Goal: Task Accomplishment & Management: Complete application form

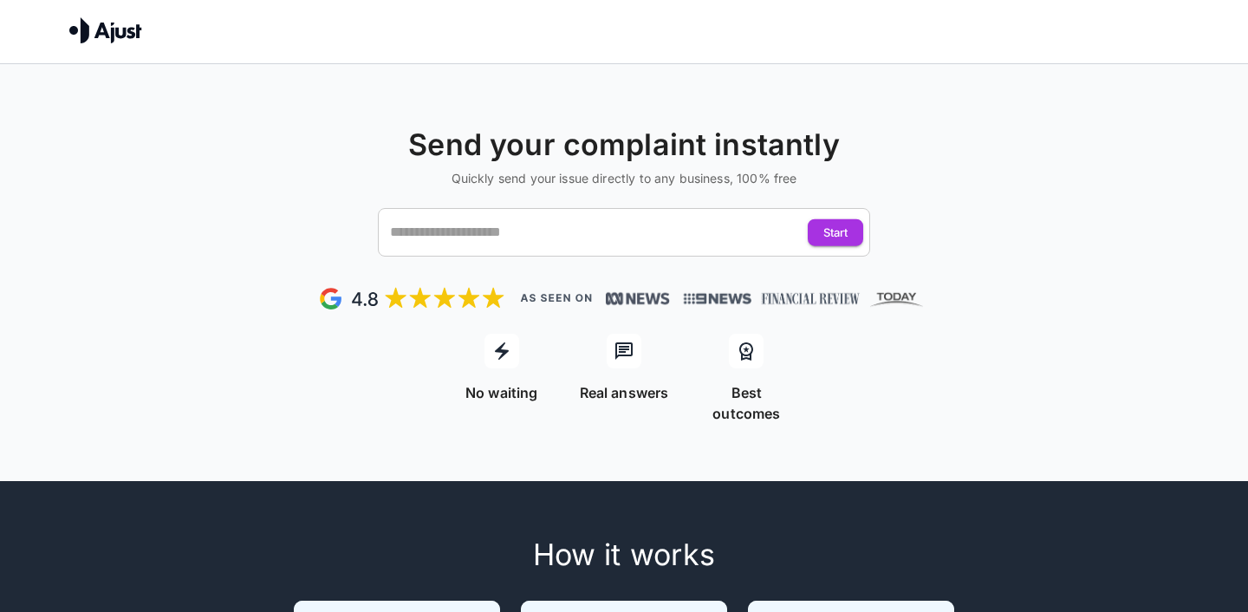
click at [466, 231] on input "text" at bounding box center [608, 232] width 444 height 33
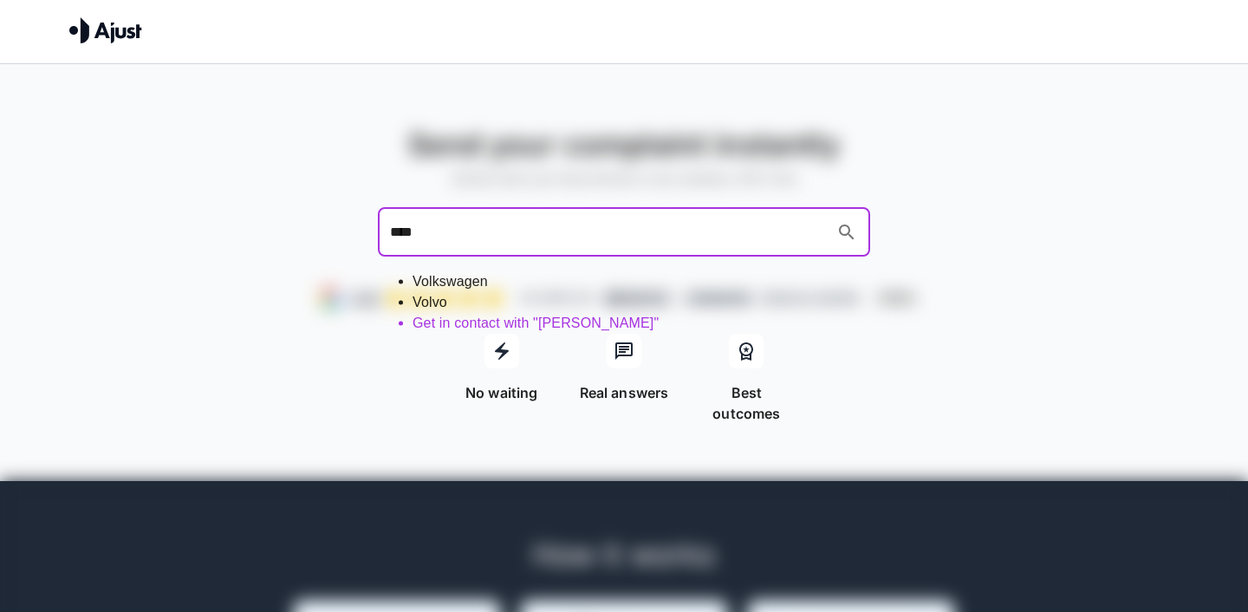
type input "*****"
click at [444, 276] on li "Volkswagen" at bounding box center [641, 281] width 458 height 21
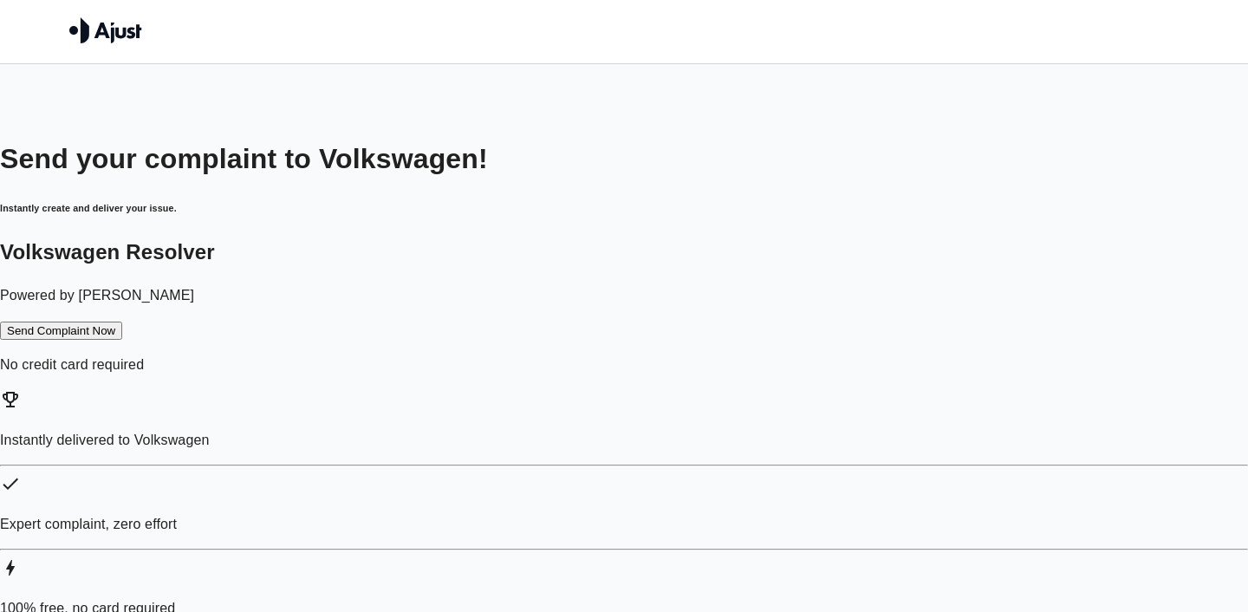
click at [122, 340] on button "Send Complaint Now" at bounding box center [61, 331] width 122 height 18
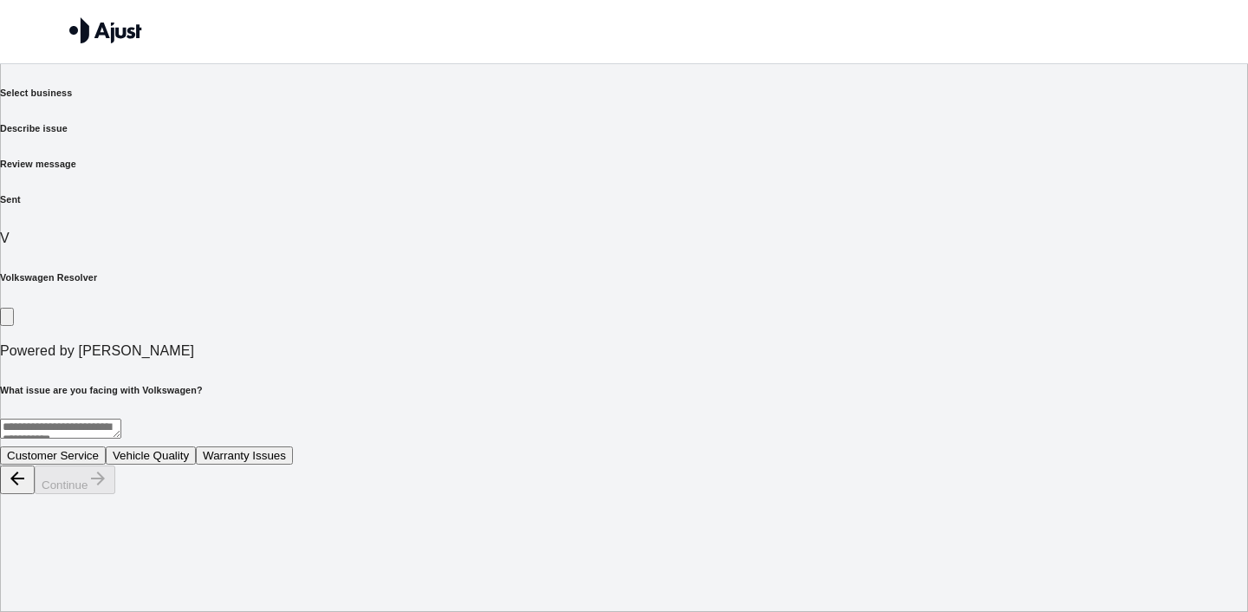
click at [196, 446] on button "Vehicle Quality" at bounding box center [151, 455] width 90 height 18
click at [115, 494] on button "Continue" at bounding box center [75, 479] width 81 height 29
click at [253, 446] on button "Electrical faults" at bounding box center [207, 455] width 92 height 18
click at [115, 494] on button "Continue" at bounding box center [75, 479] width 81 height 29
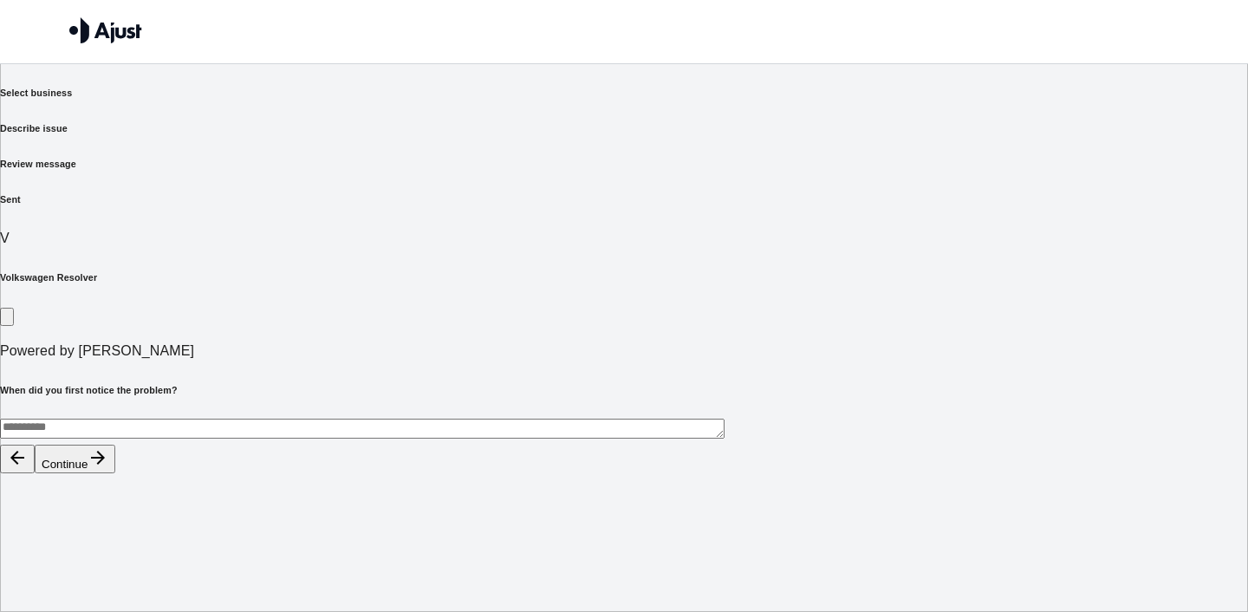
click at [582, 419] on textarea at bounding box center [362, 429] width 724 height 20
type textarea "**********"
click at [115, 473] on button "Continue" at bounding box center [75, 459] width 81 height 29
click at [190, 446] on button "Replacement vehicle" at bounding box center [128, 455] width 121 height 18
click at [115, 494] on button "Continue" at bounding box center [75, 479] width 81 height 29
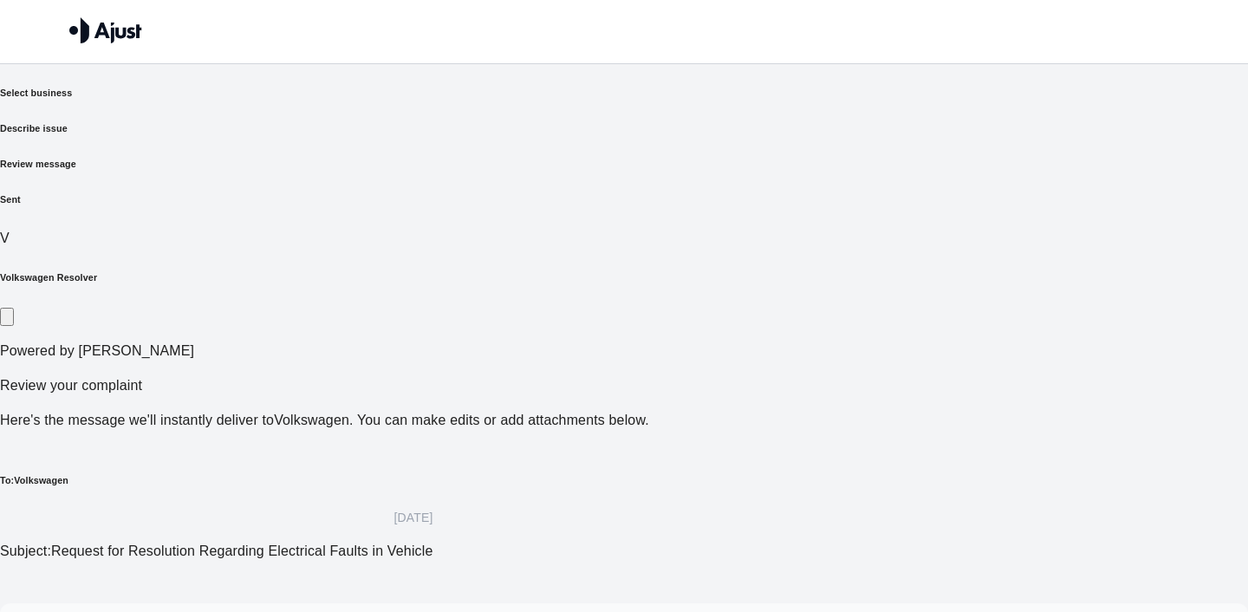
drag, startPoint x: 956, startPoint y: 582, endPoint x: 946, endPoint y: 329, distance: 253.2
click at [946, 329] on div "Select business Describe issue Review message Sent V Volkswagen Resolver Powere…" at bounding box center [624, 470] width 1248 height 768
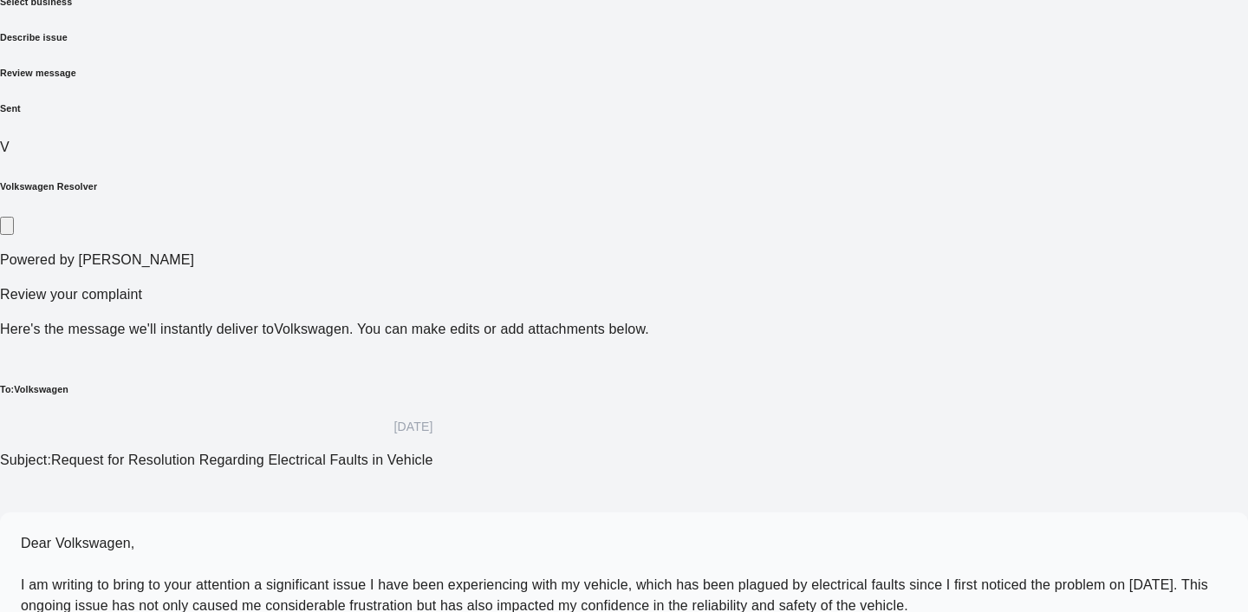
scroll to position [140, 0]
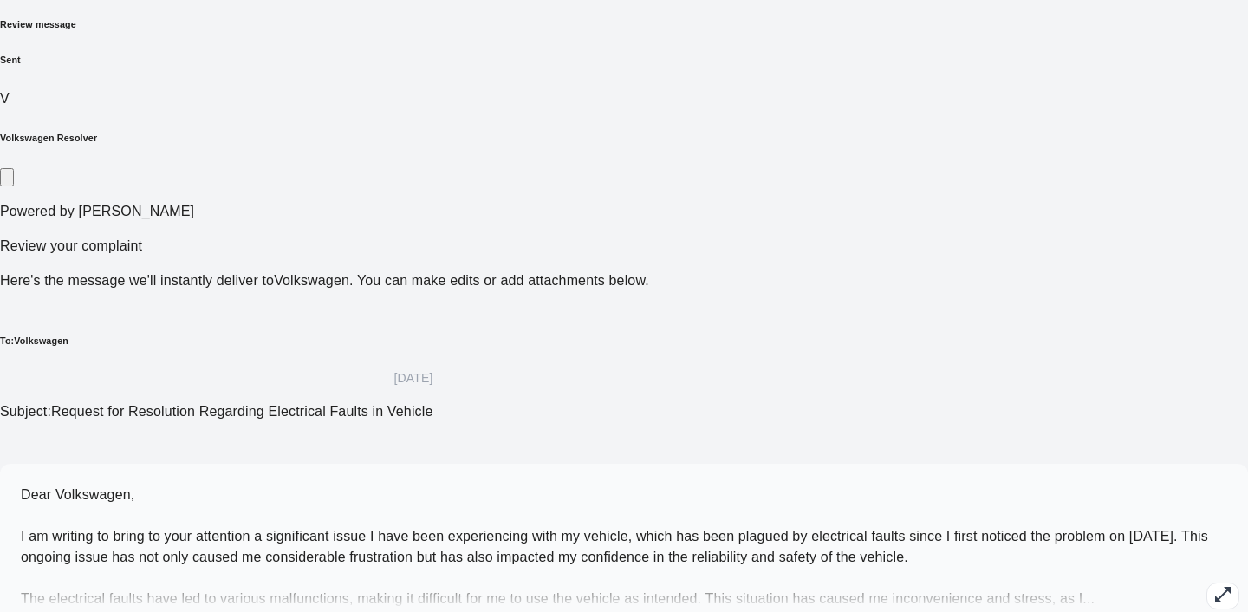
click at [484, 464] on div "Dear Volkswagen, I am writing to bring to your attention a significant issue I …" at bounding box center [624, 547] width 1248 height 166
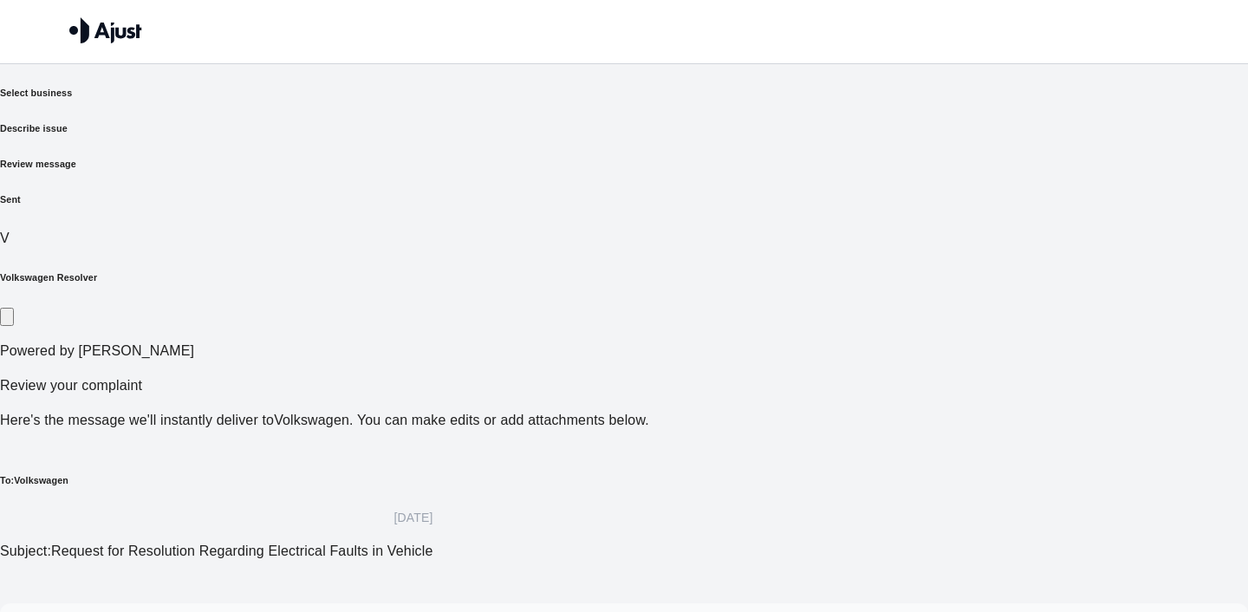
click at [532, 123] on h6 "Describe issue" at bounding box center [624, 128] width 1248 height 14
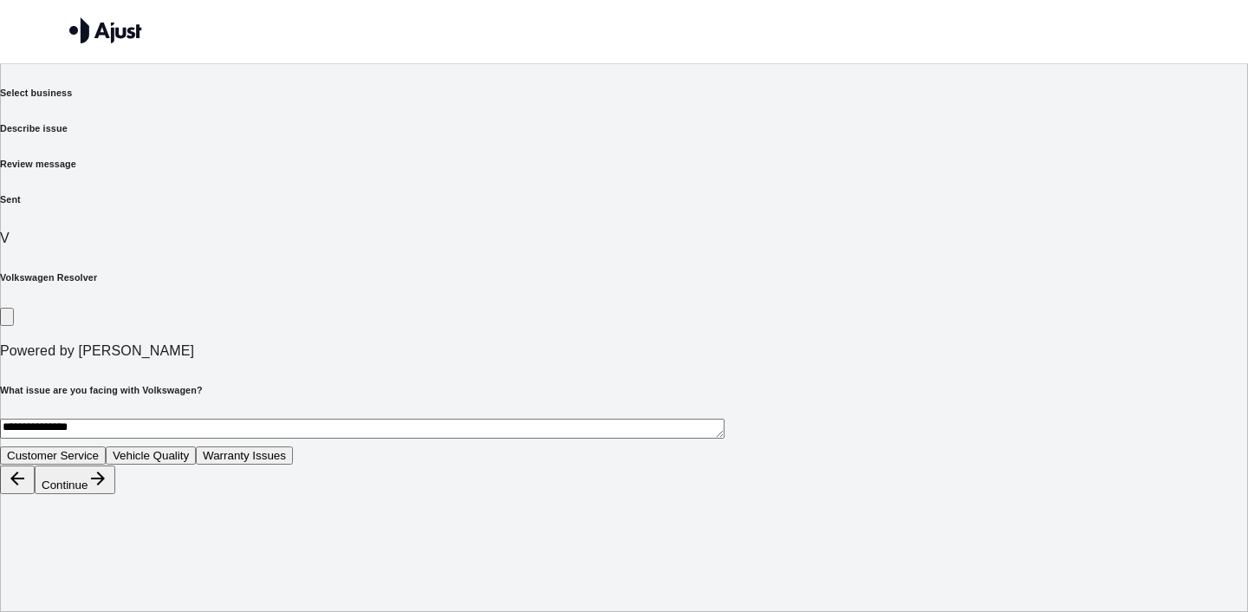
click at [293, 446] on button "Warranty Issues" at bounding box center [244, 455] width 97 height 18
click at [115, 494] on button "Continue" at bounding box center [75, 479] width 81 height 29
click at [121, 419] on textarea at bounding box center [60, 429] width 121 height 20
type textarea "**********"
click at [108, 489] on icon "button" at bounding box center [98, 478] width 21 height 21
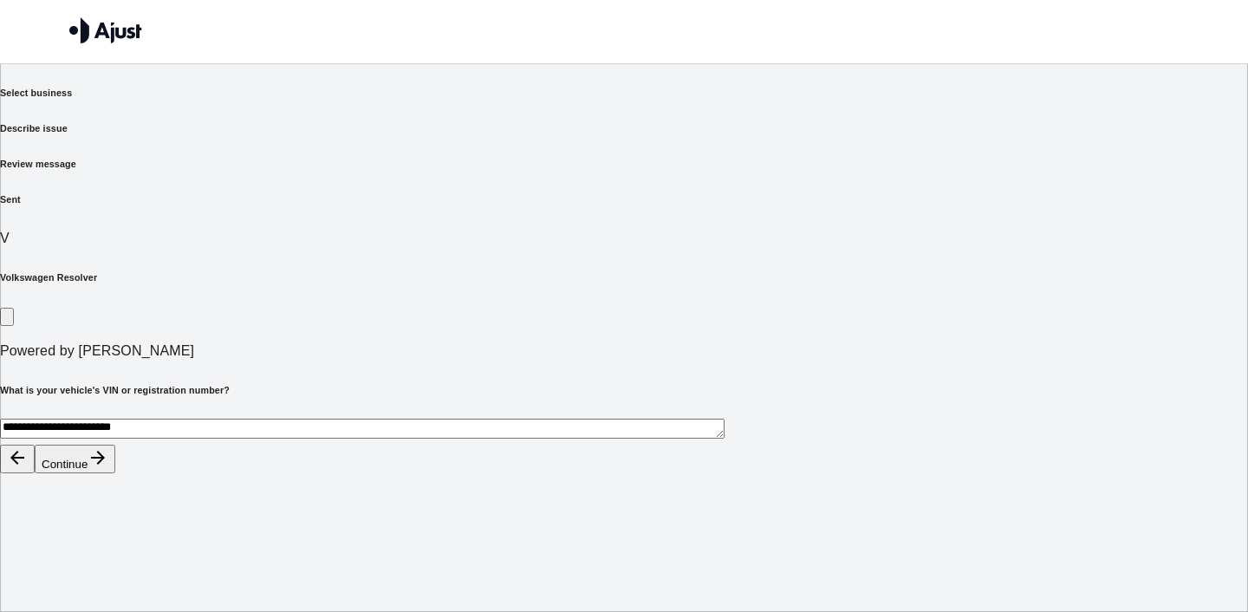
click at [620, 419] on textarea "**********" at bounding box center [362, 429] width 724 height 20
type textarea "******"
click at [115, 473] on button "Continue" at bounding box center [75, 459] width 81 height 29
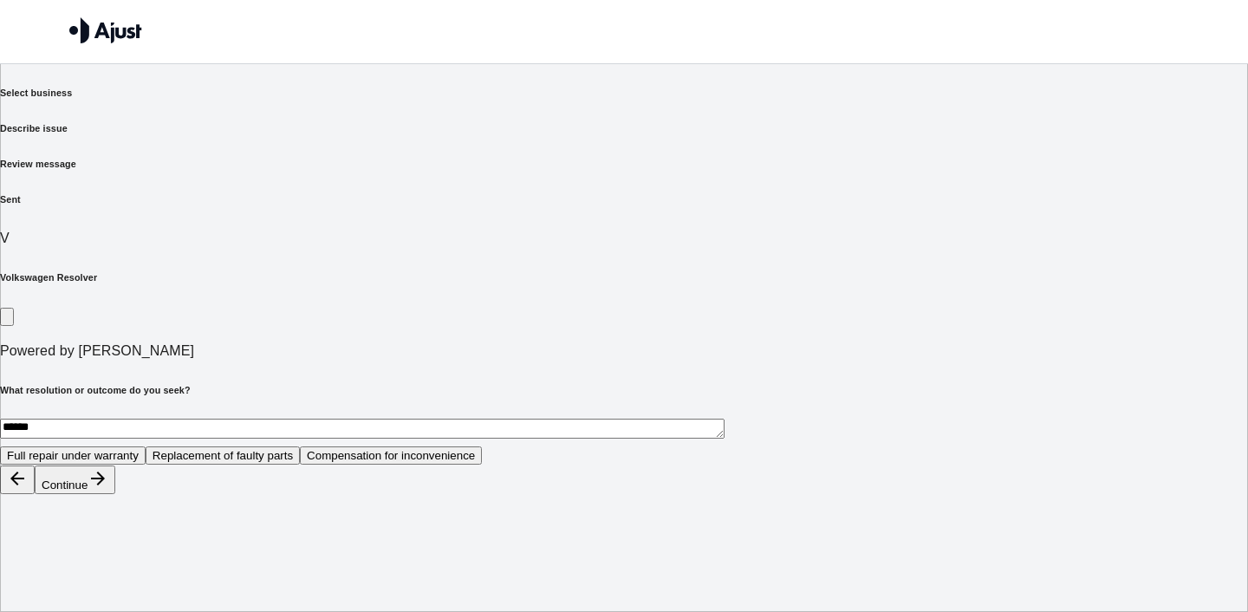
click at [28, 489] on icon "button" at bounding box center [17, 478] width 21 height 21
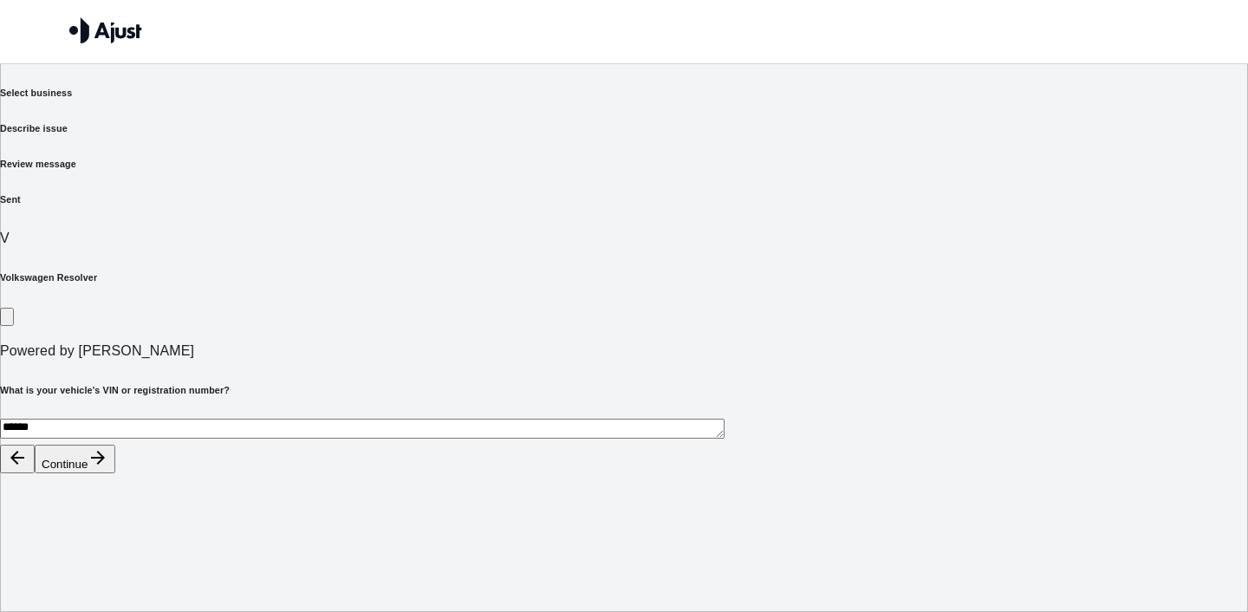
click at [28, 468] on icon "button" at bounding box center [17, 457] width 21 height 21
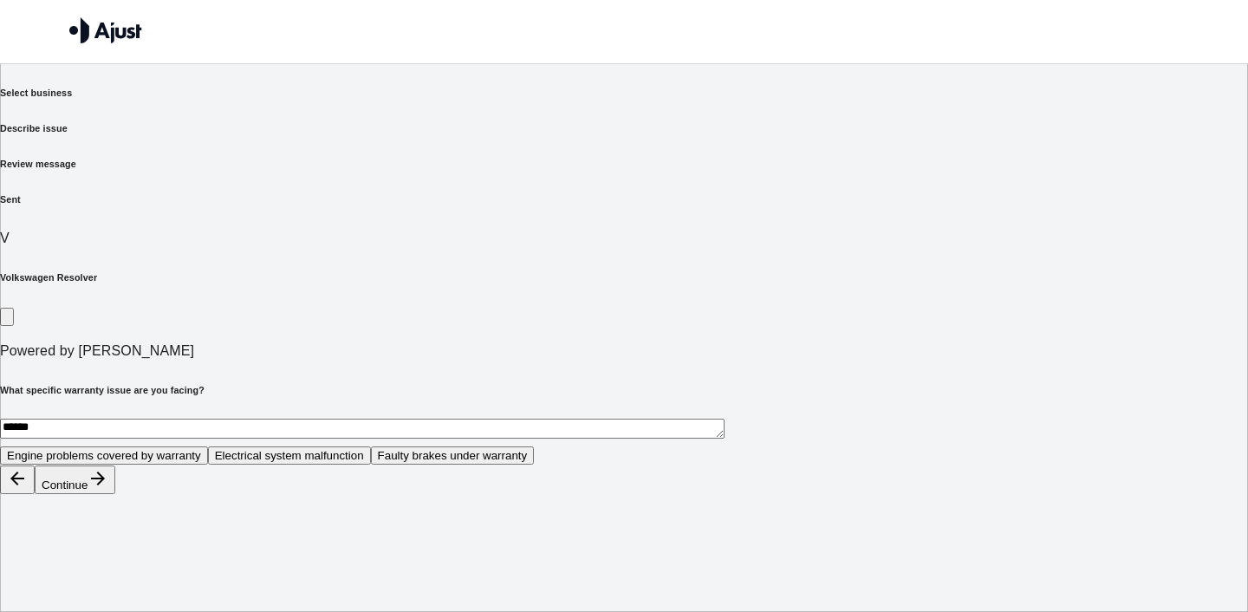
click at [28, 489] on icon "button" at bounding box center [17, 478] width 21 height 21
click at [196, 446] on button "Vehicle Quality" at bounding box center [151, 455] width 90 height 18
click at [115, 494] on button "Continue" at bounding box center [75, 479] width 81 height 29
click at [121, 419] on textarea at bounding box center [60, 429] width 121 height 20
type textarea "**********"
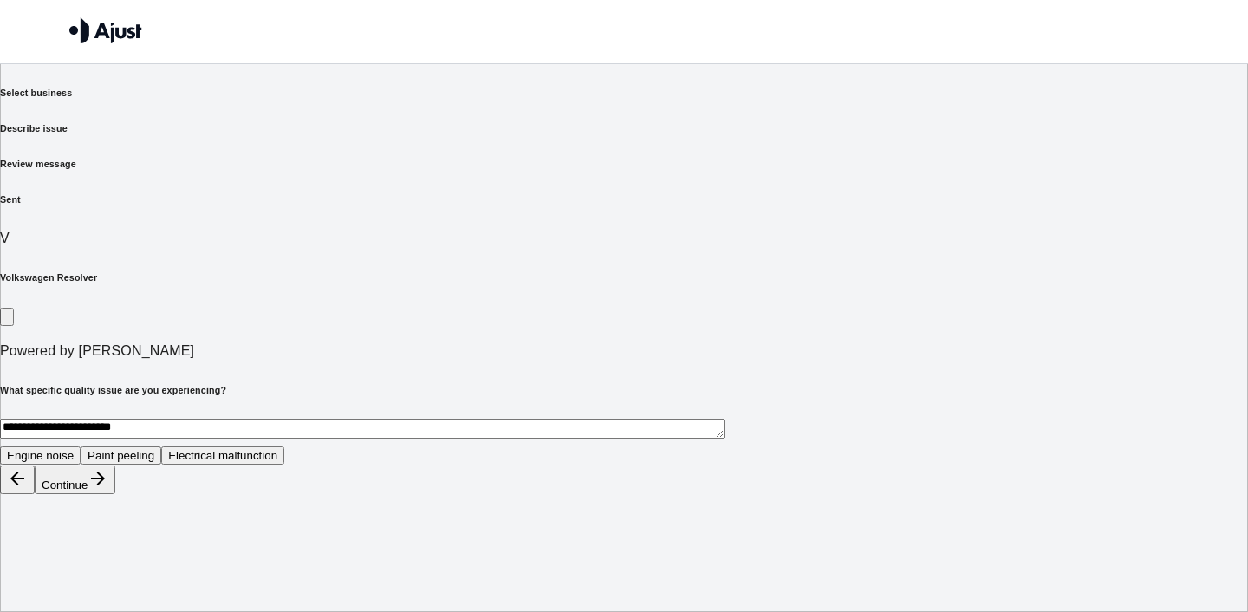
click at [115, 494] on button "Continue" at bounding box center [75, 479] width 81 height 29
click at [477, 419] on textarea "**********" at bounding box center [362, 429] width 724 height 20
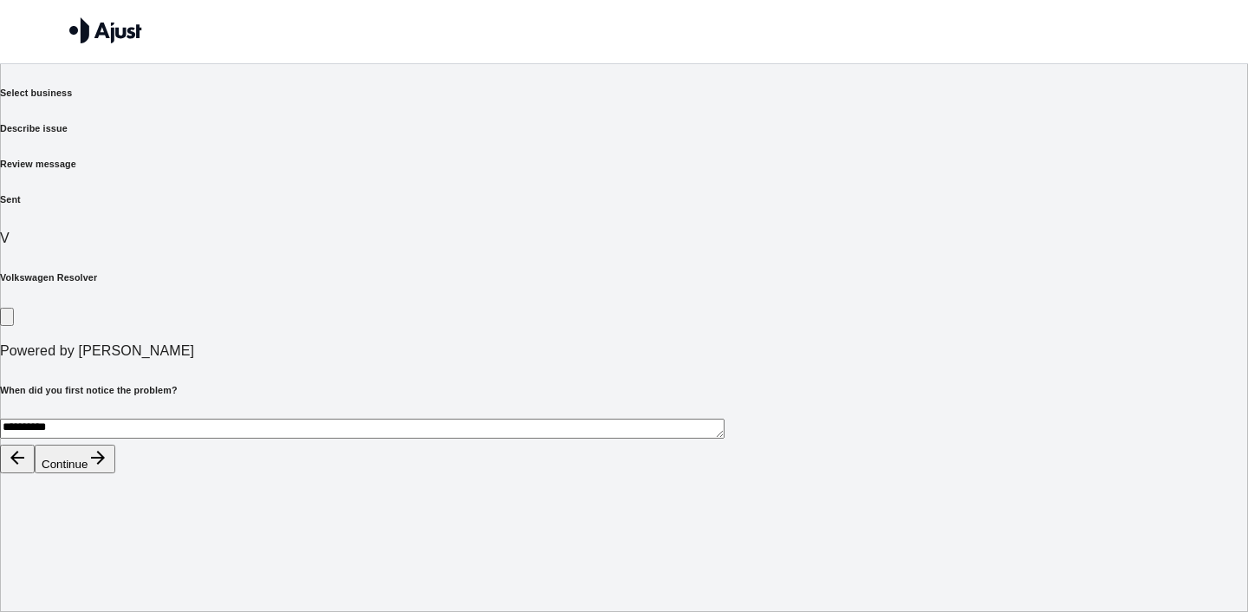
type textarea "**********"
click at [115, 473] on button "Continue" at bounding box center [75, 459] width 81 height 29
click at [190, 446] on button "Replacement vehicle" at bounding box center [128, 455] width 121 height 18
click at [115, 494] on button "Continue" at bounding box center [75, 479] width 81 height 29
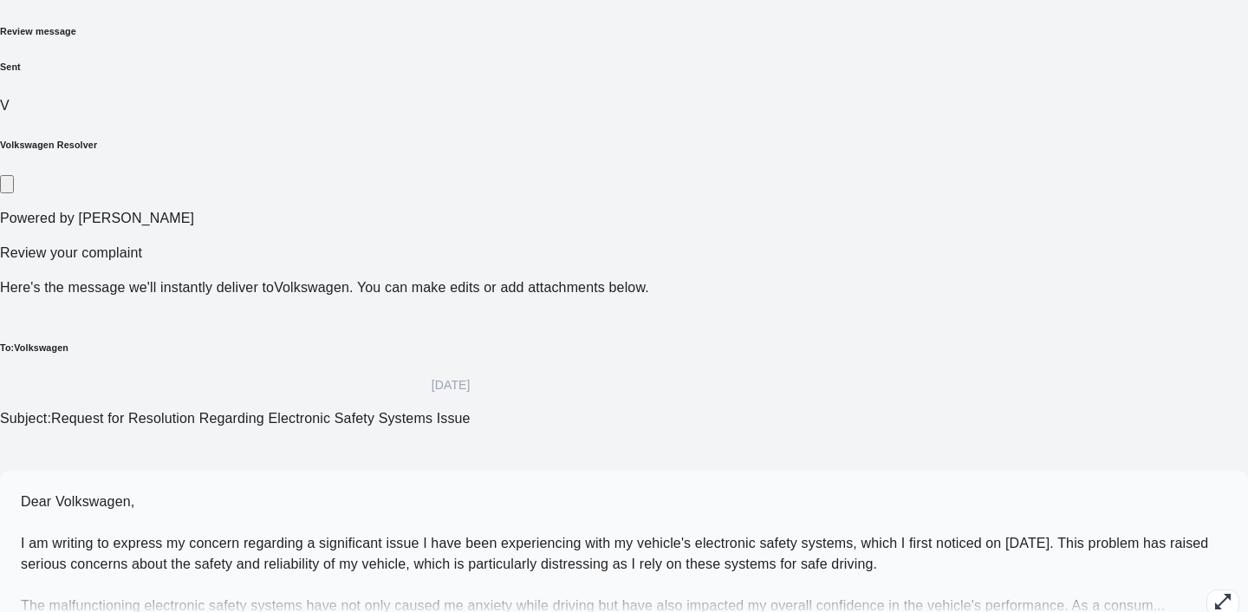
scroll to position [160, 0]
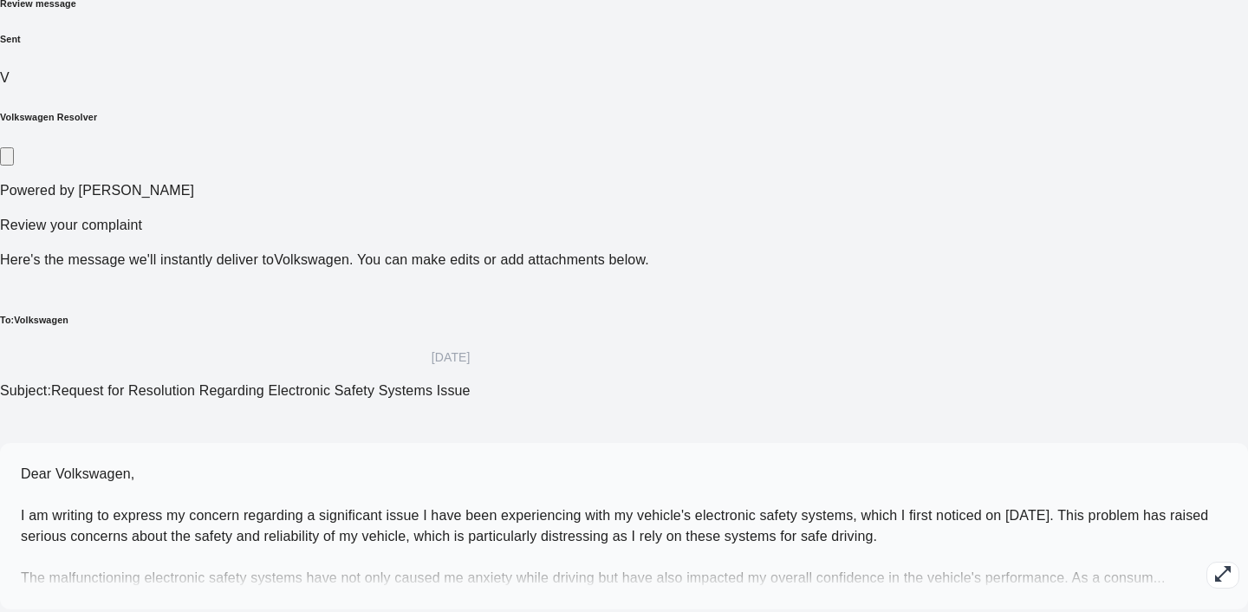
click at [1215, 566] on icon "button" at bounding box center [1223, 574] width 16 height 16
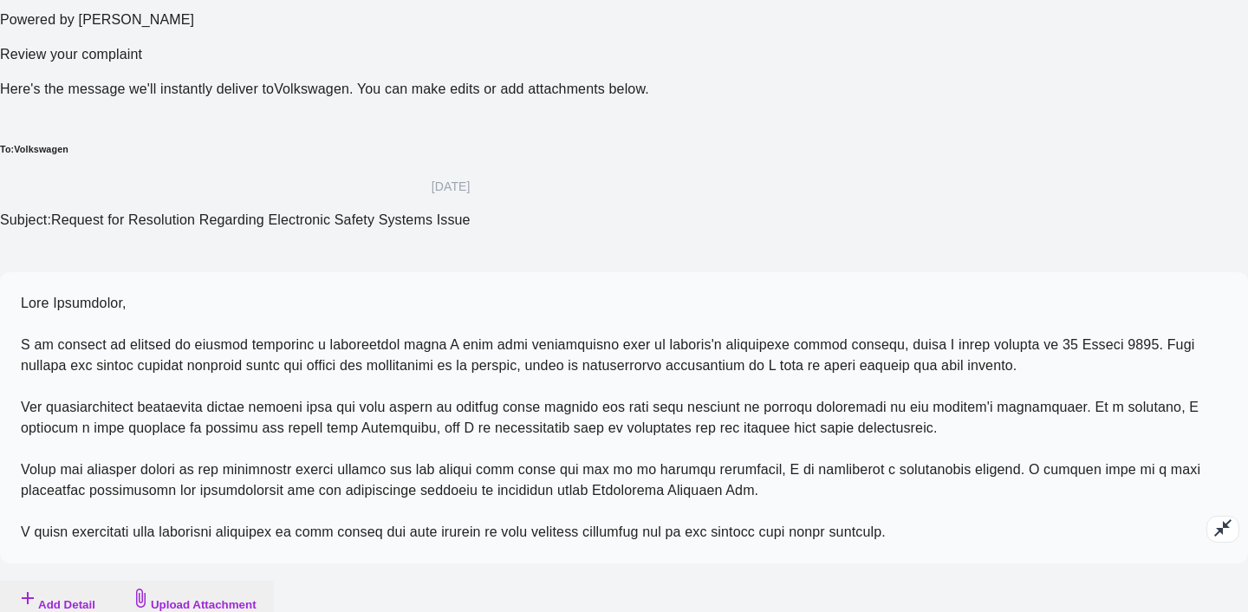
scroll to position [348, 0]
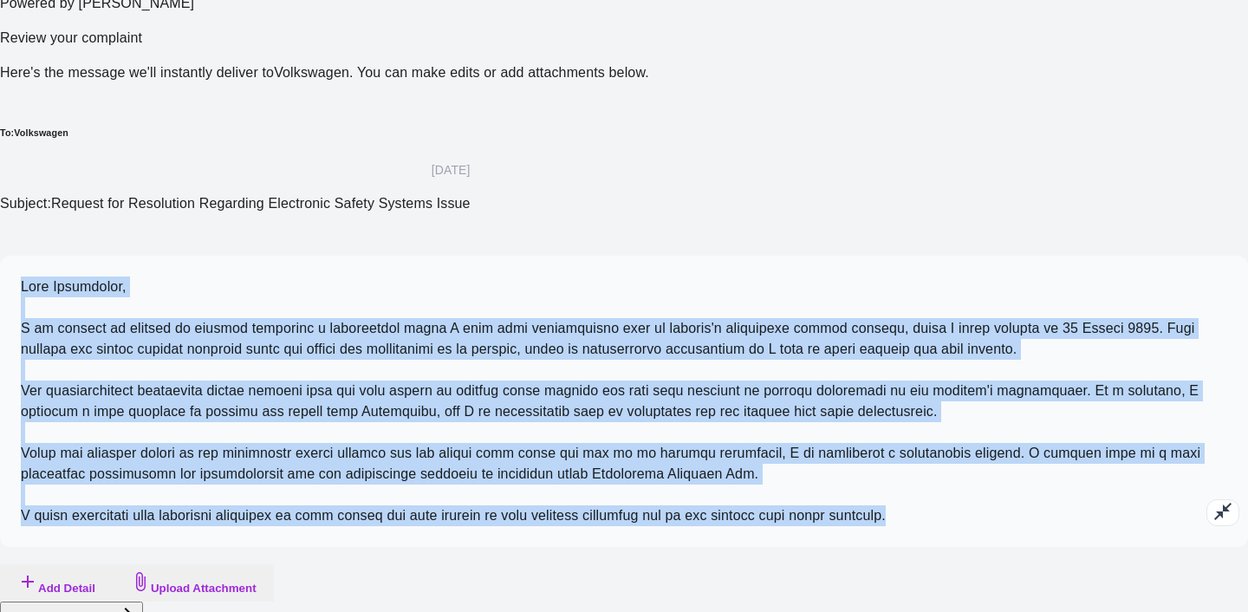
drag, startPoint x: 644, startPoint y: 441, endPoint x: 243, endPoint y: 49, distance: 561.3
click at [243, 256] on div at bounding box center [624, 401] width 1248 height 291
copy span "Dear Volkswagen, I am writing to express my concern regarding a significant iss…"
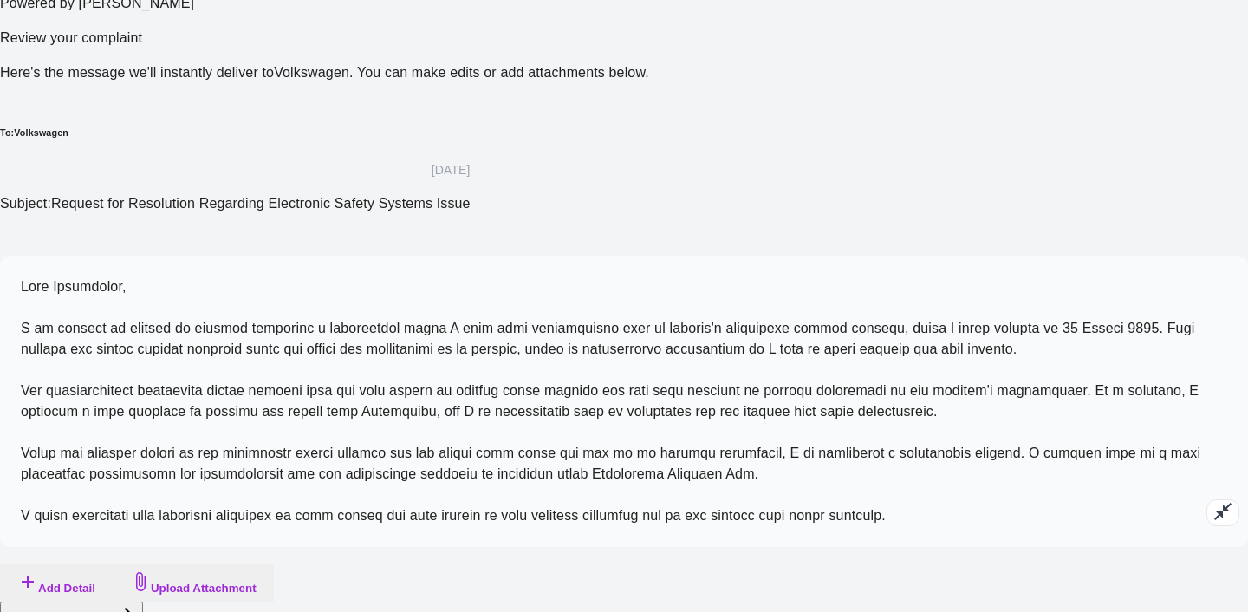
click at [848, 370] on p at bounding box center [624, 401] width 1206 height 250
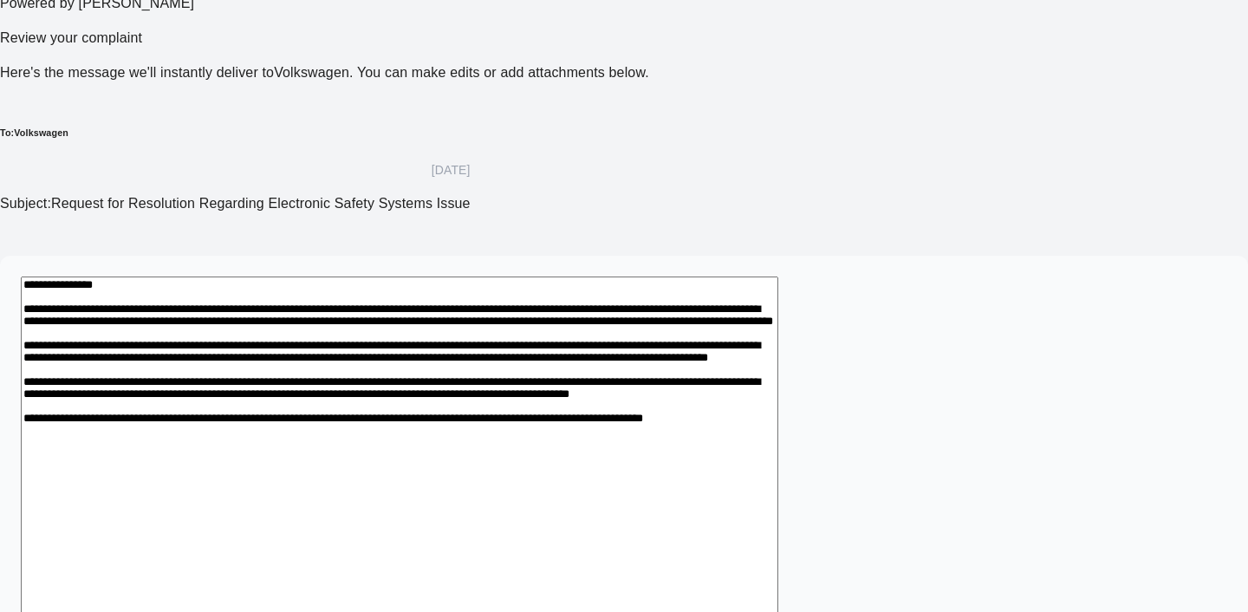
scroll to position [3, 0]
